Goal: Find specific page/section: Find specific page/section

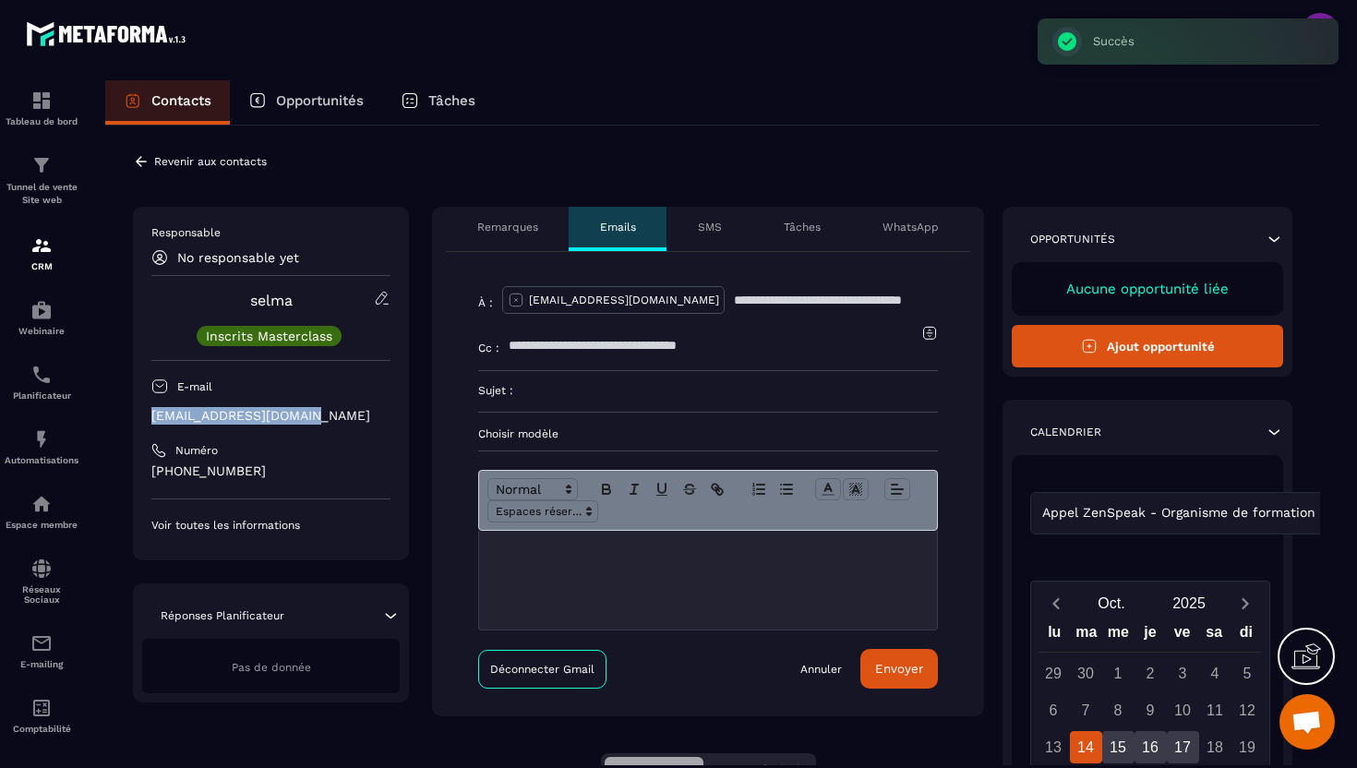
drag, startPoint x: 331, startPoint y: 416, endPoint x: 150, endPoint y: 420, distance: 181.0
click at [150, 420] on div "Responsable No responsable yet selma Inscrits Masterclass E-mail [PERSON_NAME][…" at bounding box center [271, 384] width 276 height 354
copy p "[EMAIL_ADDRESS][DOMAIN_NAME]"
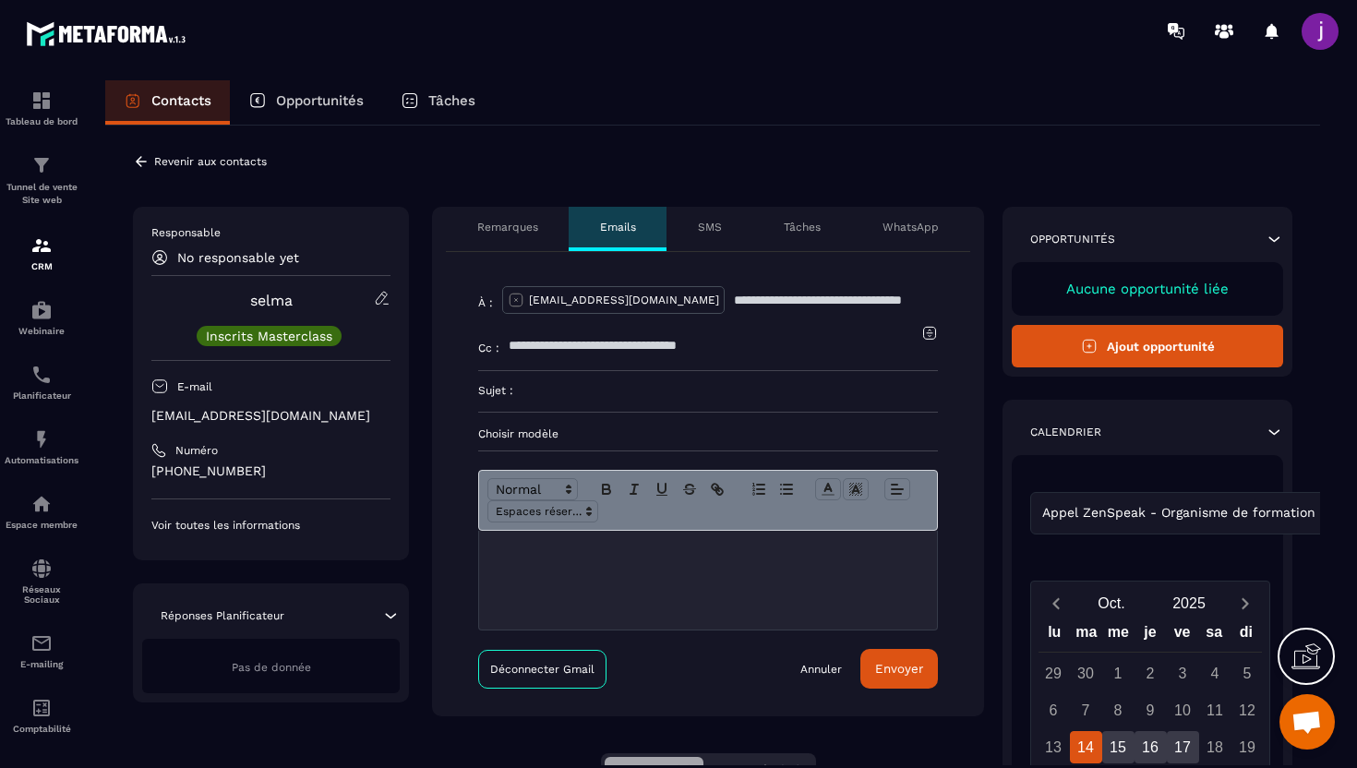
click at [140, 161] on icon at bounding box center [141, 161] width 11 height 10
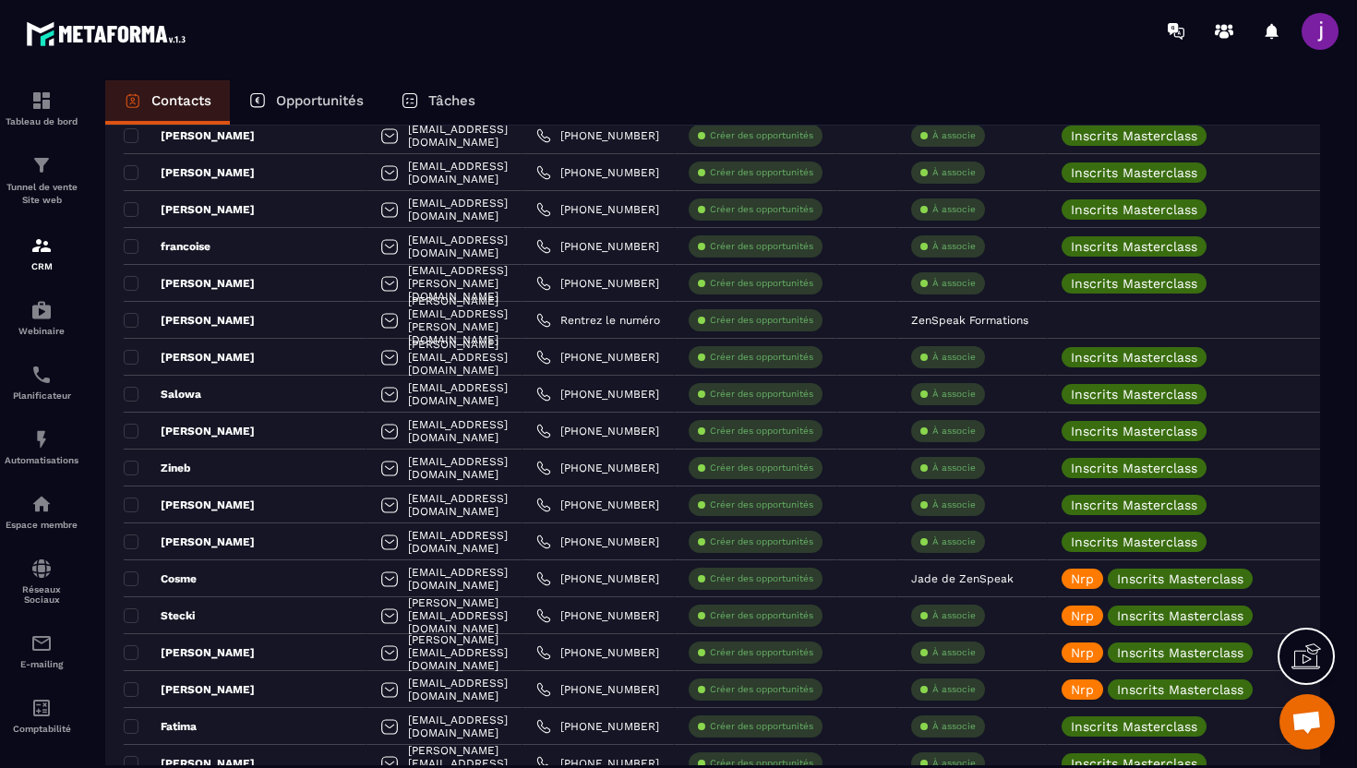
scroll to position [3347, 0]
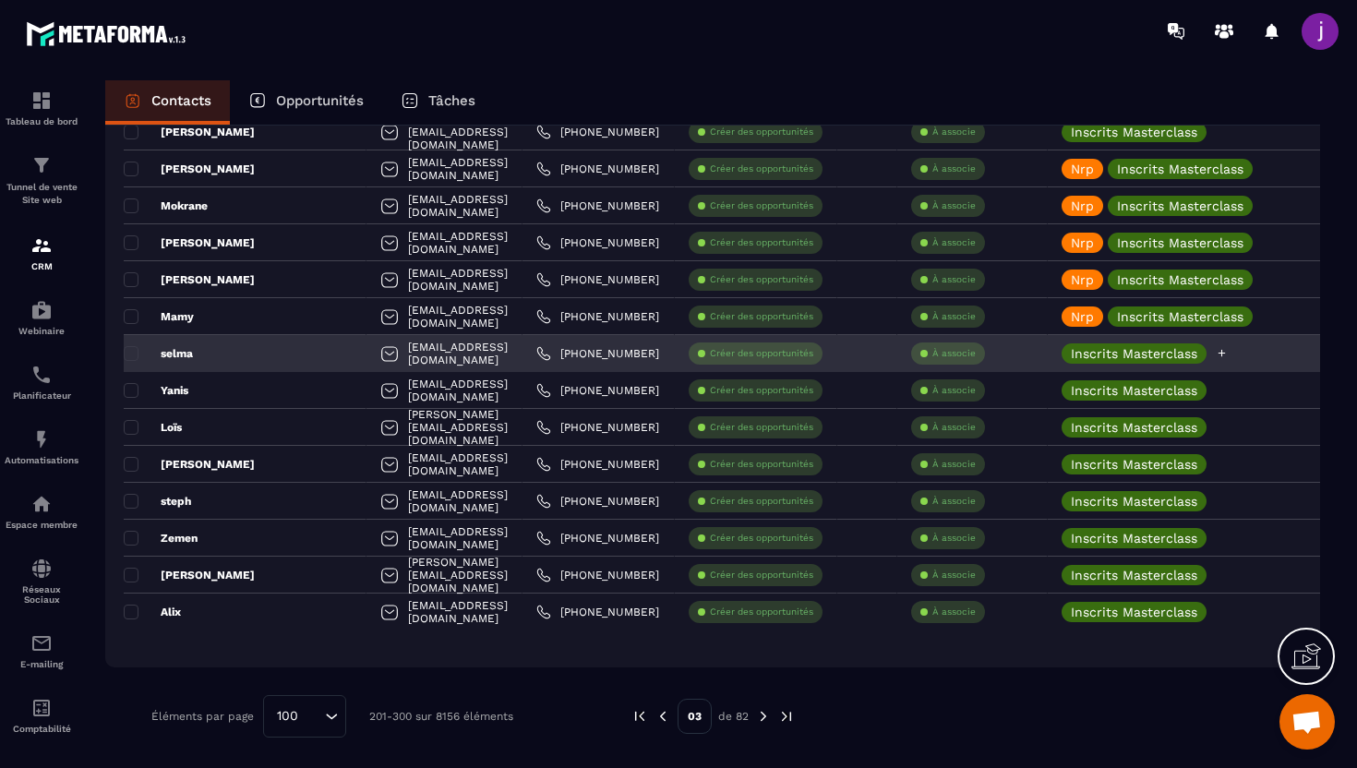
click at [1228, 354] on icon at bounding box center [1222, 353] width 12 height 12
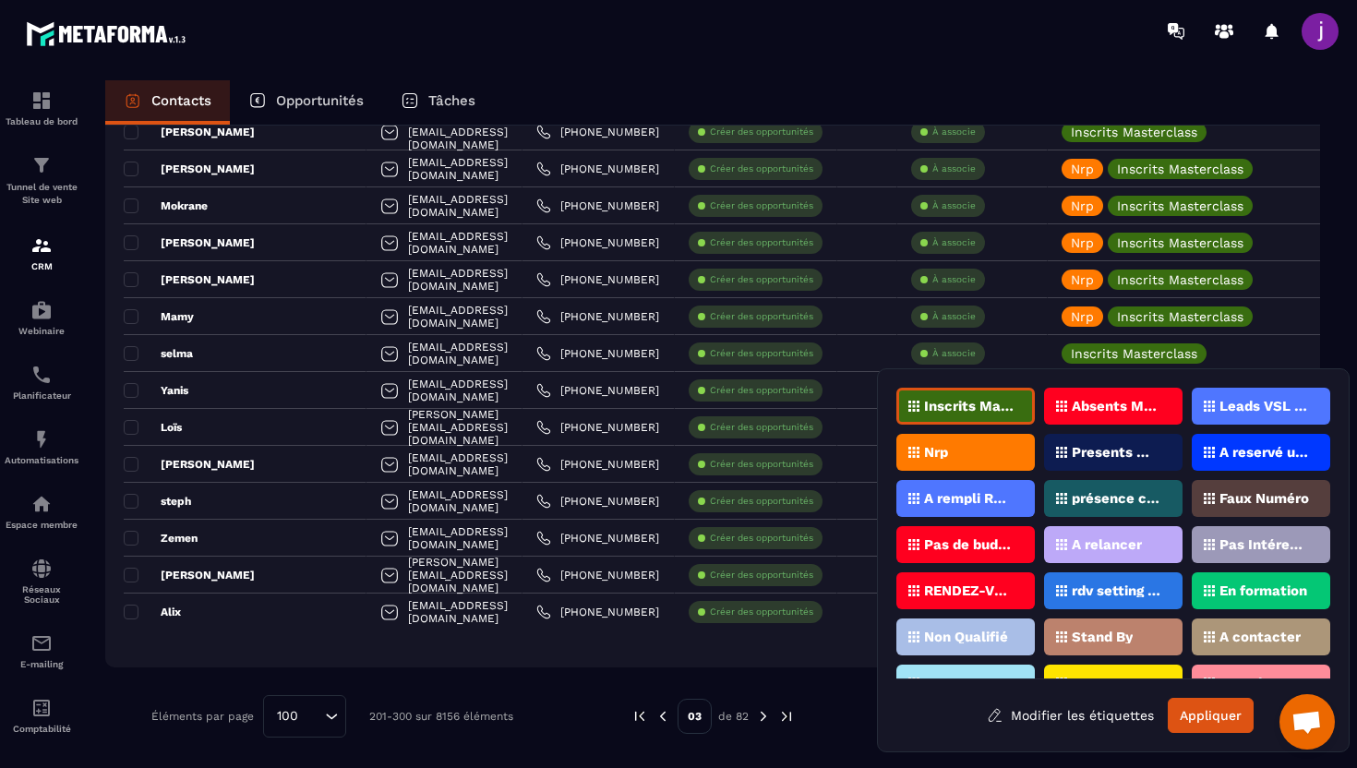
click at [967, 463] on div "Nrp" at bounding box center [966, 452] width 139 height 37
click at [1224, 721] on button "Appliquer" at bounding box center [1211, 715] width 86 height 35
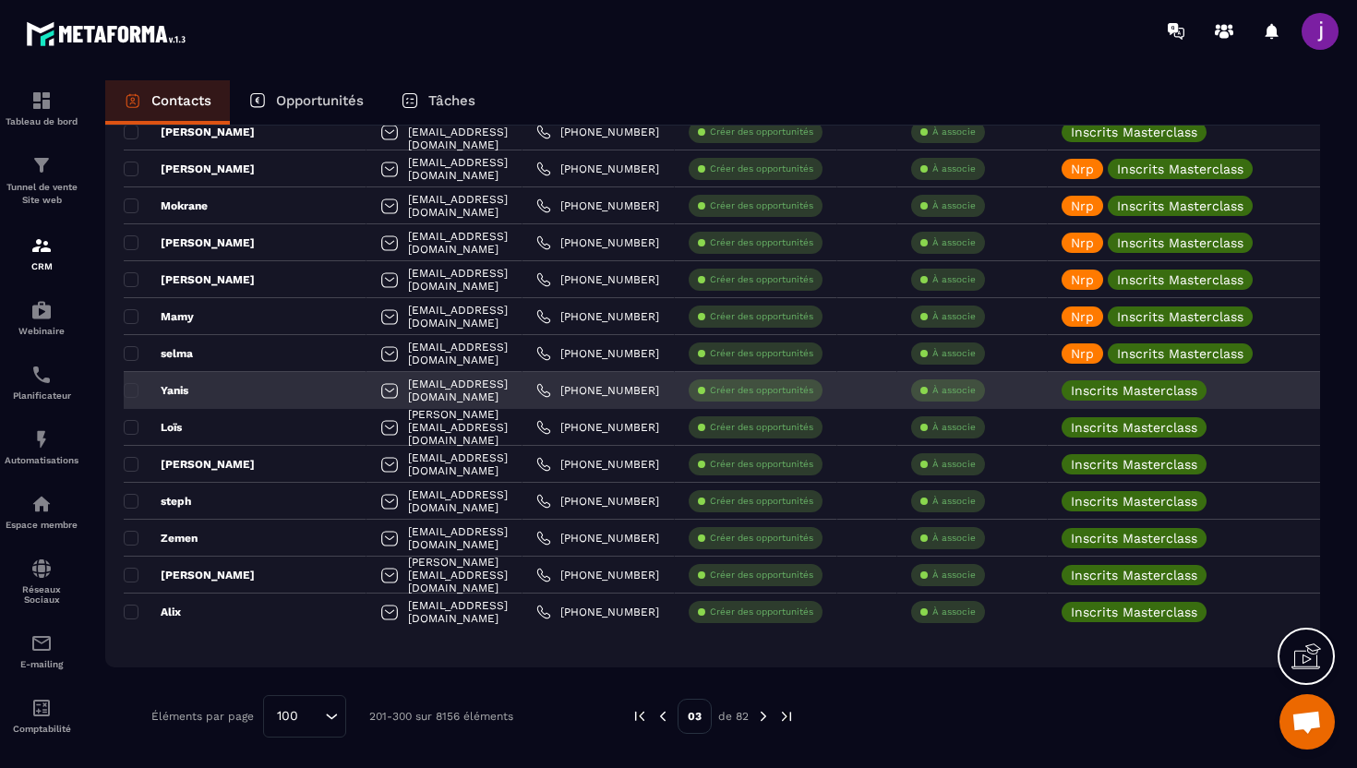
click at [238, 393] on div "Yanis" at bounding box center [245, 390] width 243 height 37
